Goal: Information Seeking & Learning: Learn about a topic

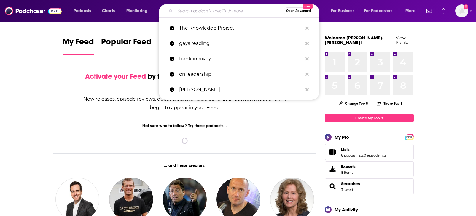
click at [214, 10] on input "Search podcasts, credits, & more..." at bounding box center [229, 10] width 108 height 9
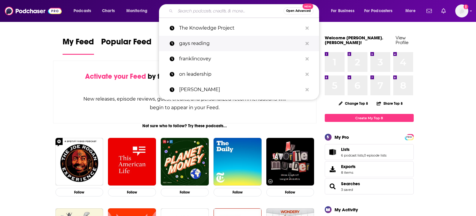
click at [211, 46] on p "gays reading" at bounding box center [240, 43] width 123 height 15
type input "gays reading"
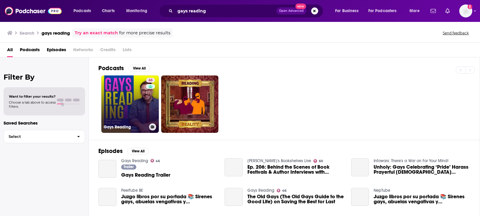
click at [132, 95] on link "46 Gays Reading" at bounding box center [129, 104] width 57 height 57
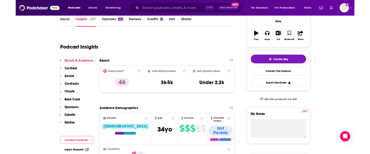
scroll to position [98, 0]
